Goal: Task Accomplishment & Management: Complete application form

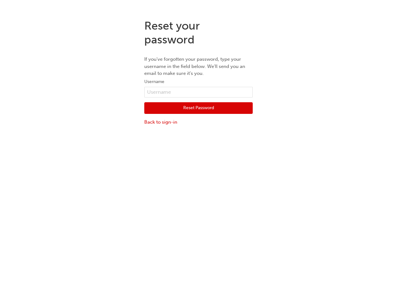
click at [198, 158] on div "Reset your password If you've forgotten your password, type your username in th…" at bounding box center [198, 165] width 397 height 302
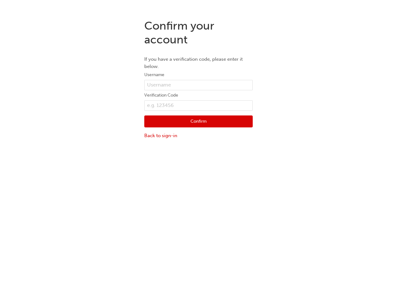
click at [198, 158] on div "Confirm your account If you have a verification code, please enter it below. Us…" at bounding box center [198, 165] width 397 height 302
